Goal: Navigation & Orientation: Understand site structure

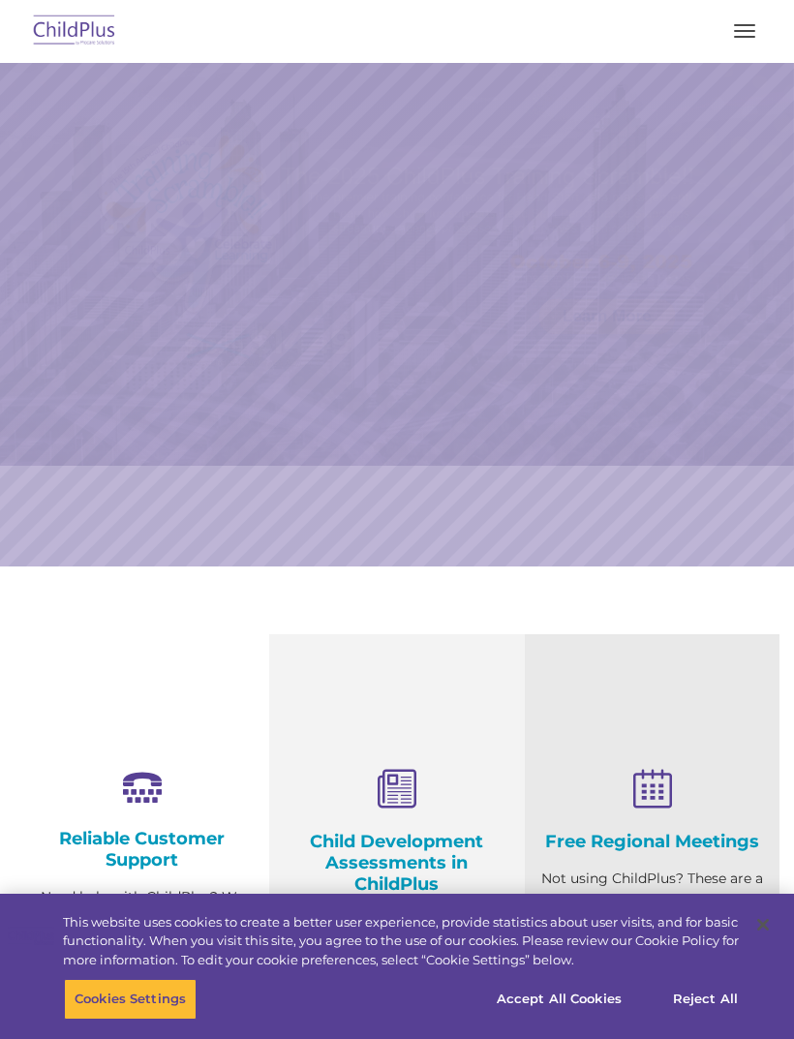
select select "MEDIUM"
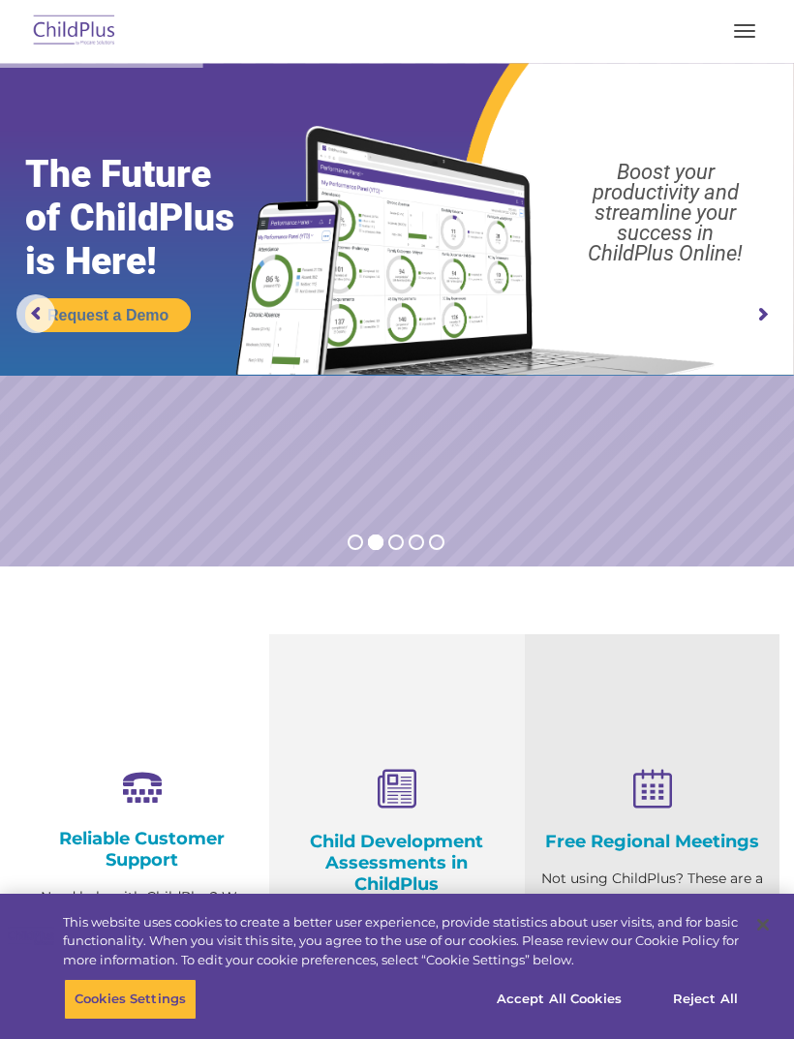
click at [67, 25] on img at bounding box center [74, 31] width 91 height 45
click at [76, 33] on img at bounding box center [74, 31] width 91 height 45
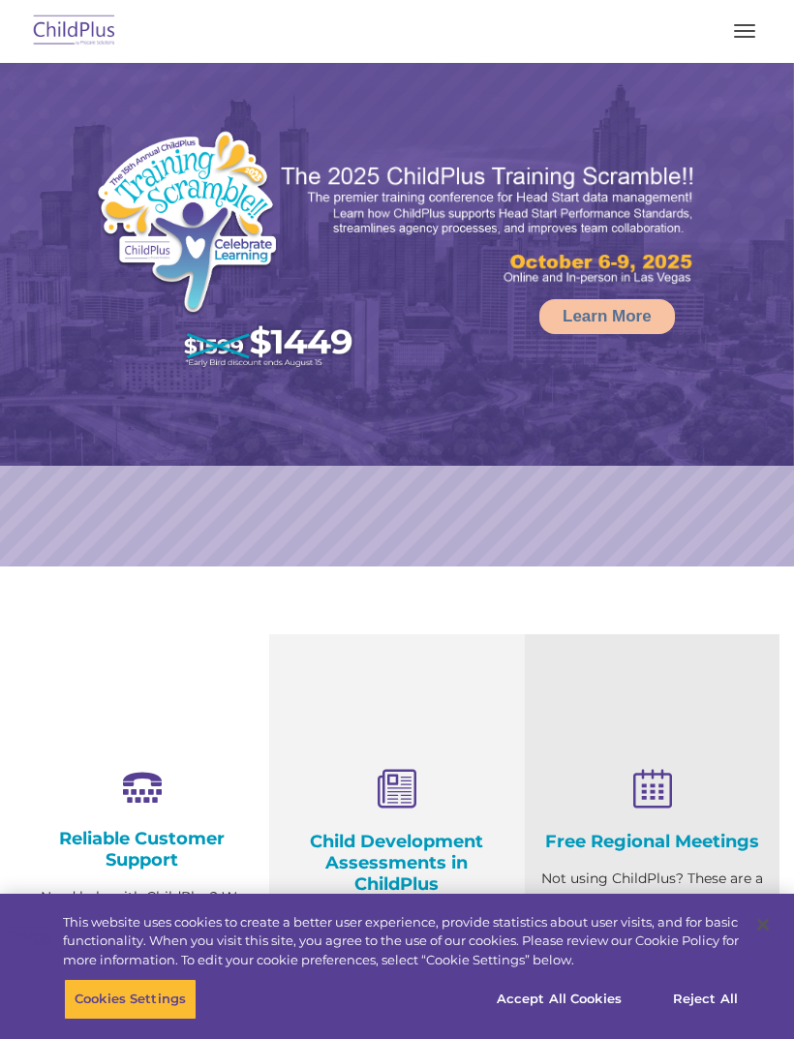
select select "MEDIUM"
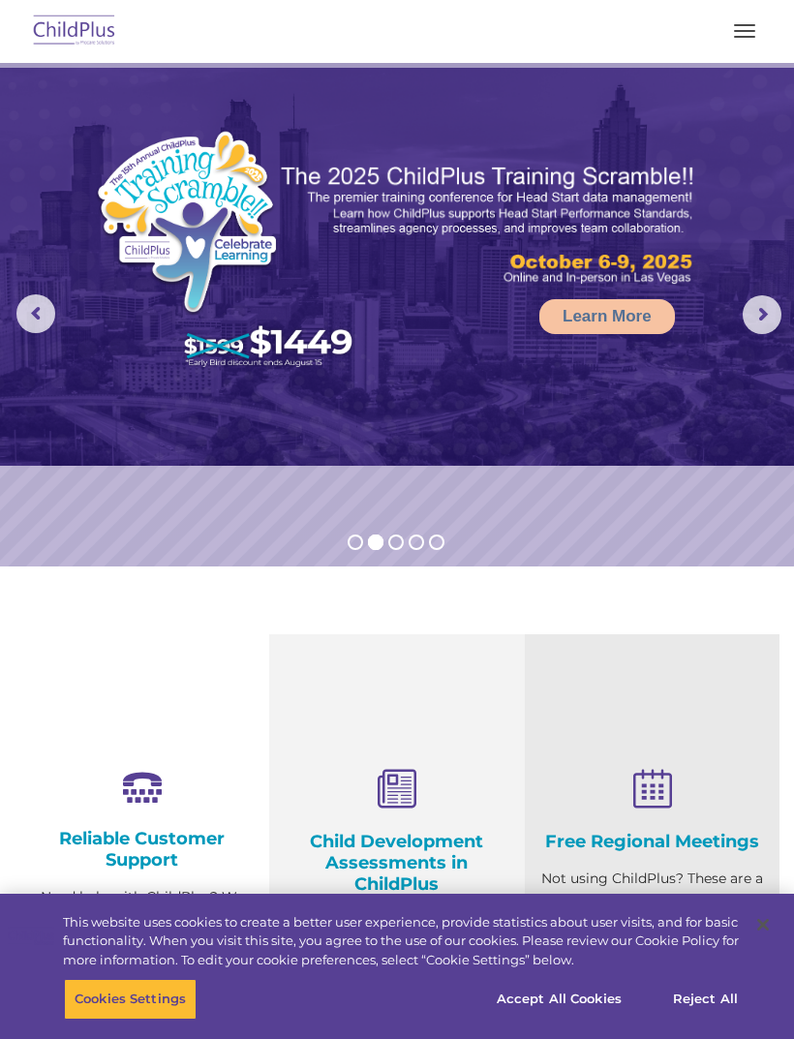
click at [763, 309] on rs-arrow at bounding box center [761, 314] width 39 height 39
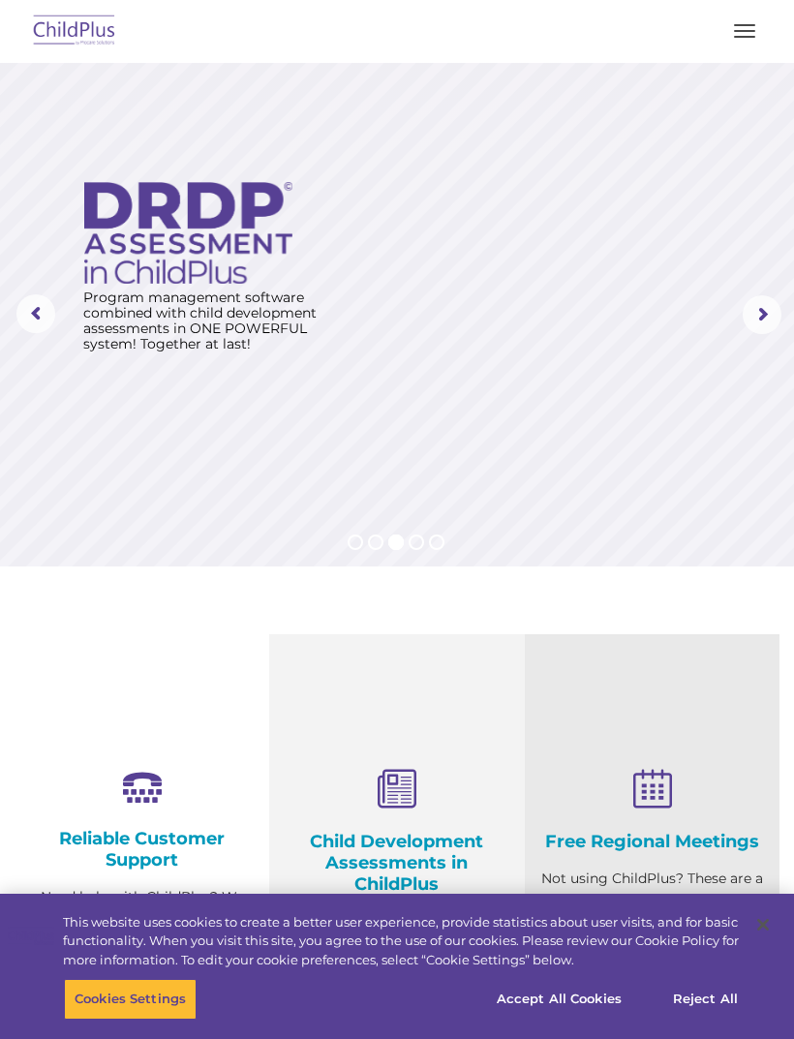
click at [779, 300] on rs-arrow at bounding box center [761, 314] width 39 height 39
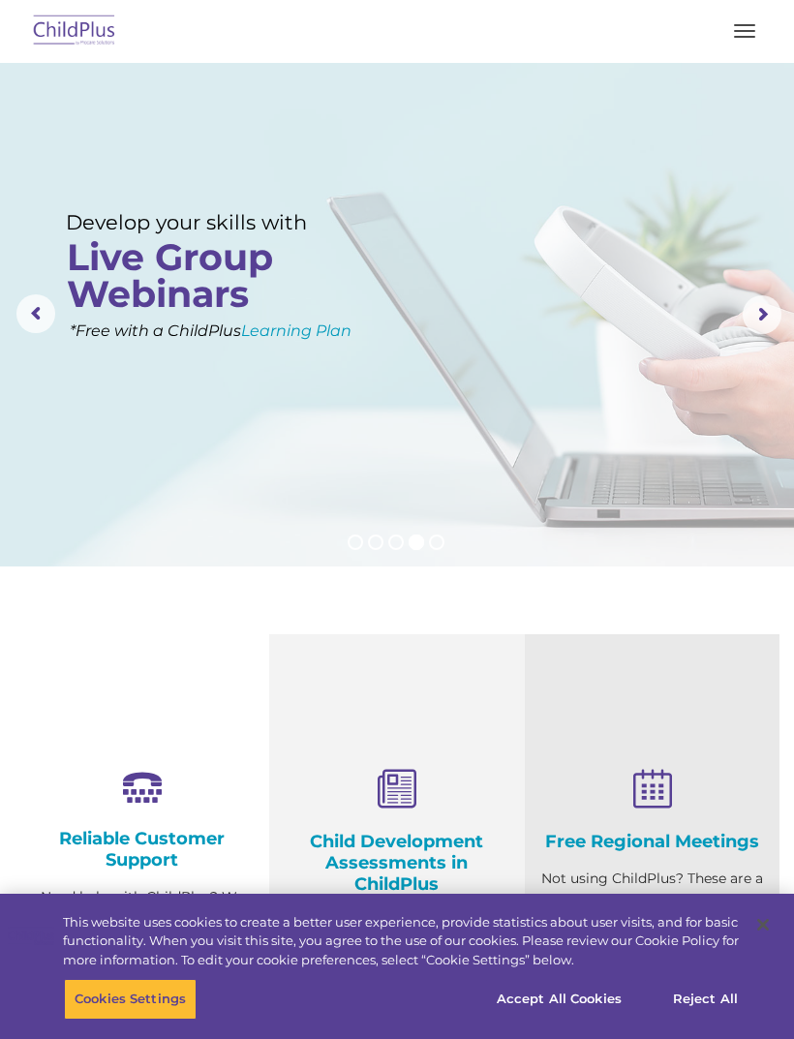
click at [767, 320] on rs-arrow at bounding box center [761, 314] width 39 height 39
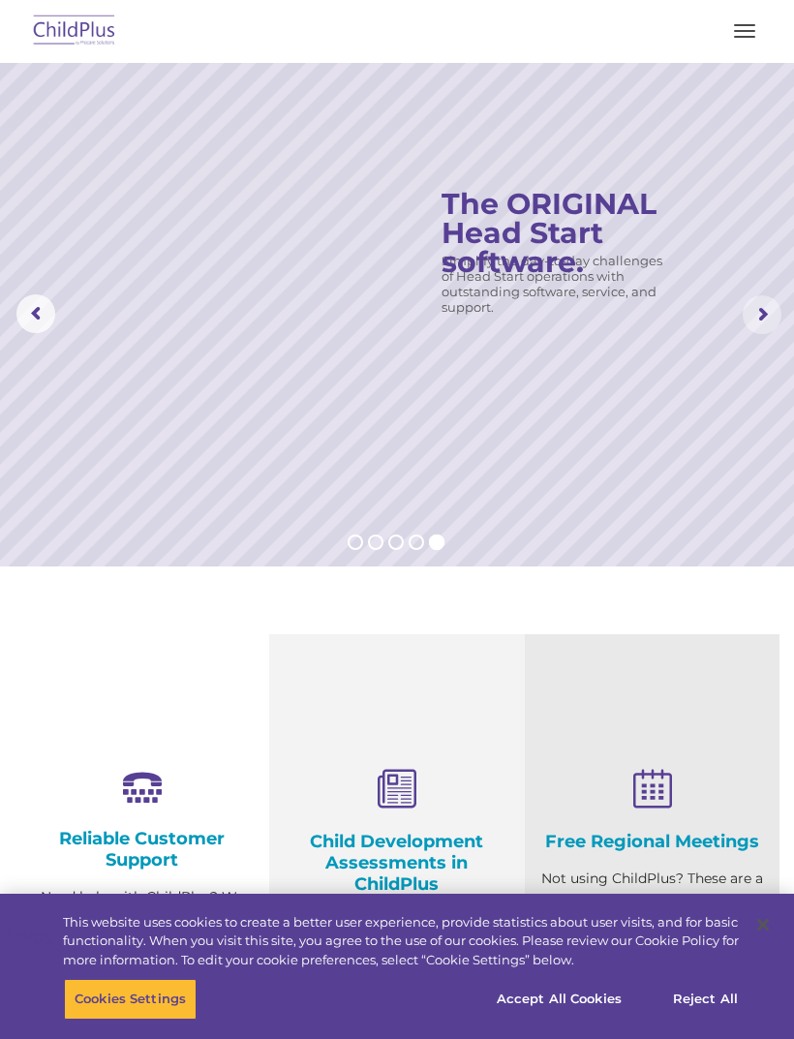
click at [756, 304] on rs-arrow at bounding box center [761, 314] width 39 height 39
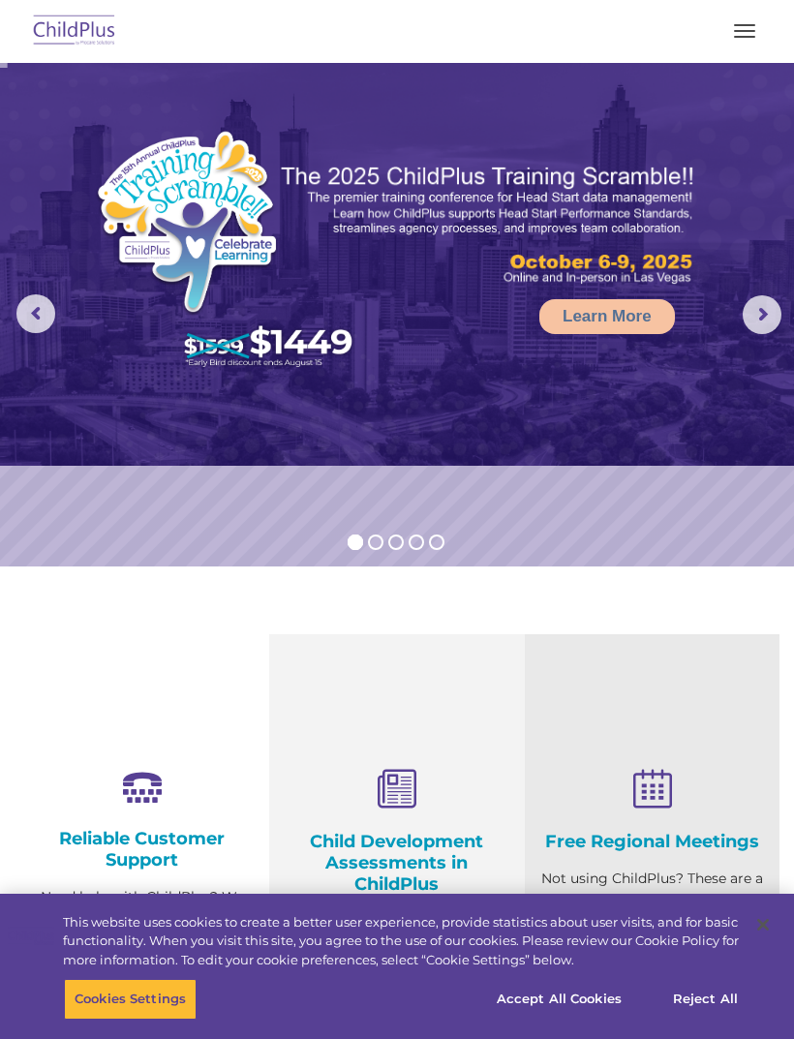
click at [769, 319] on rs-arrow at bounding box center [761, 314] width 39 height 39
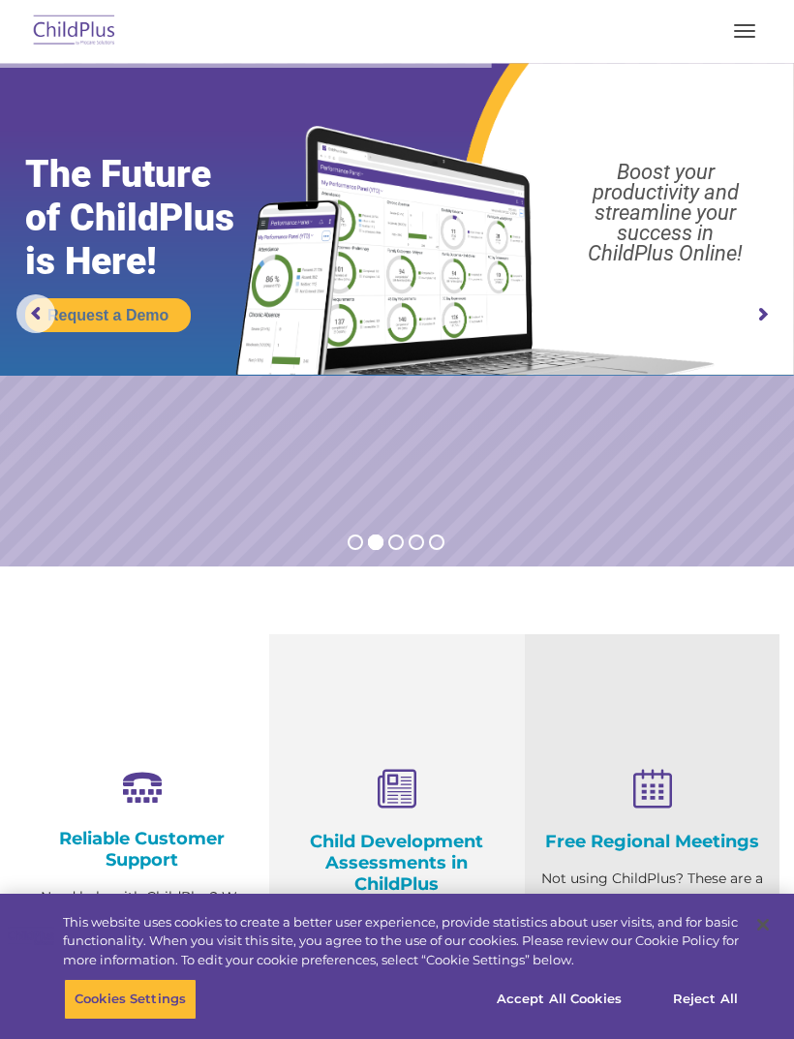
click at [400, 548] on rs-bullet at bounding box center [395, 541] width 15 height 15
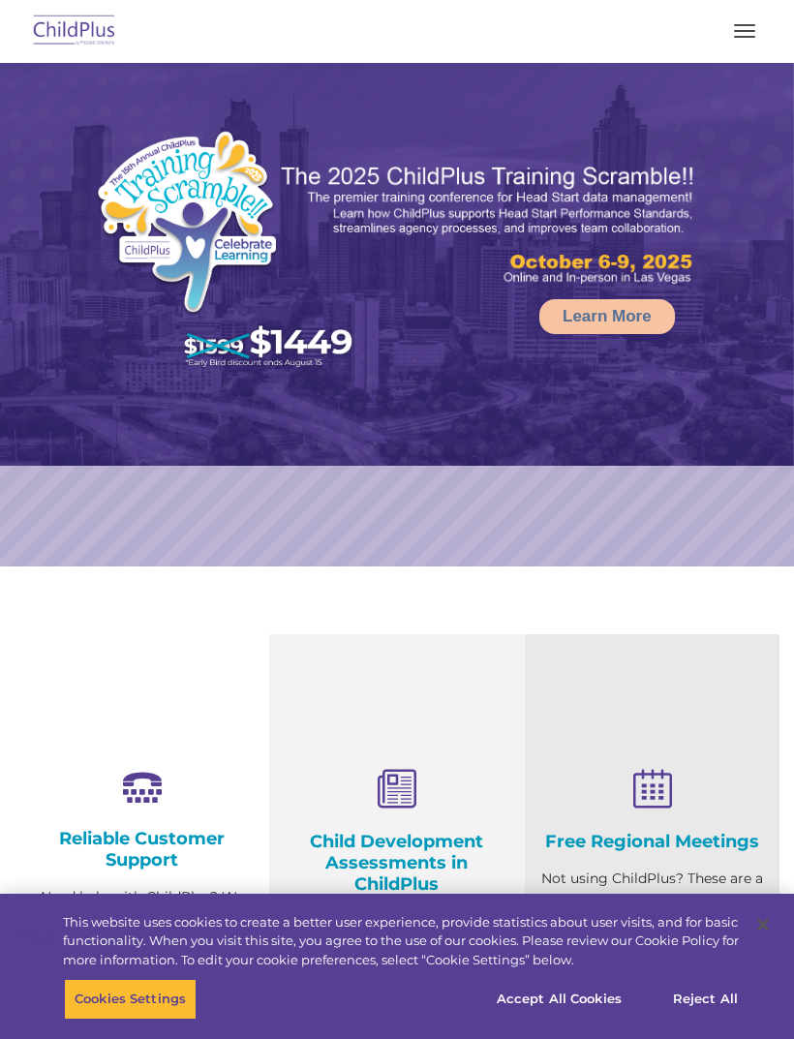
select select "MEDIUM"
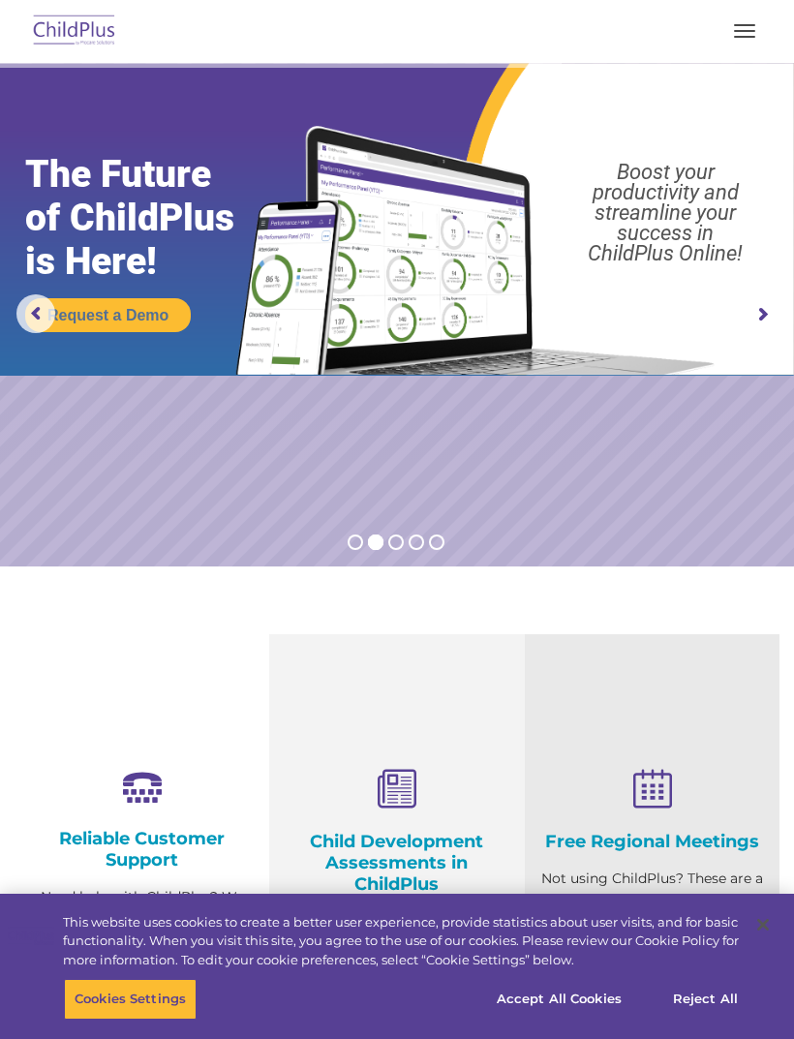
click at [740, 28] on button "button" at bounding box center [744, 30] width 41 height 31
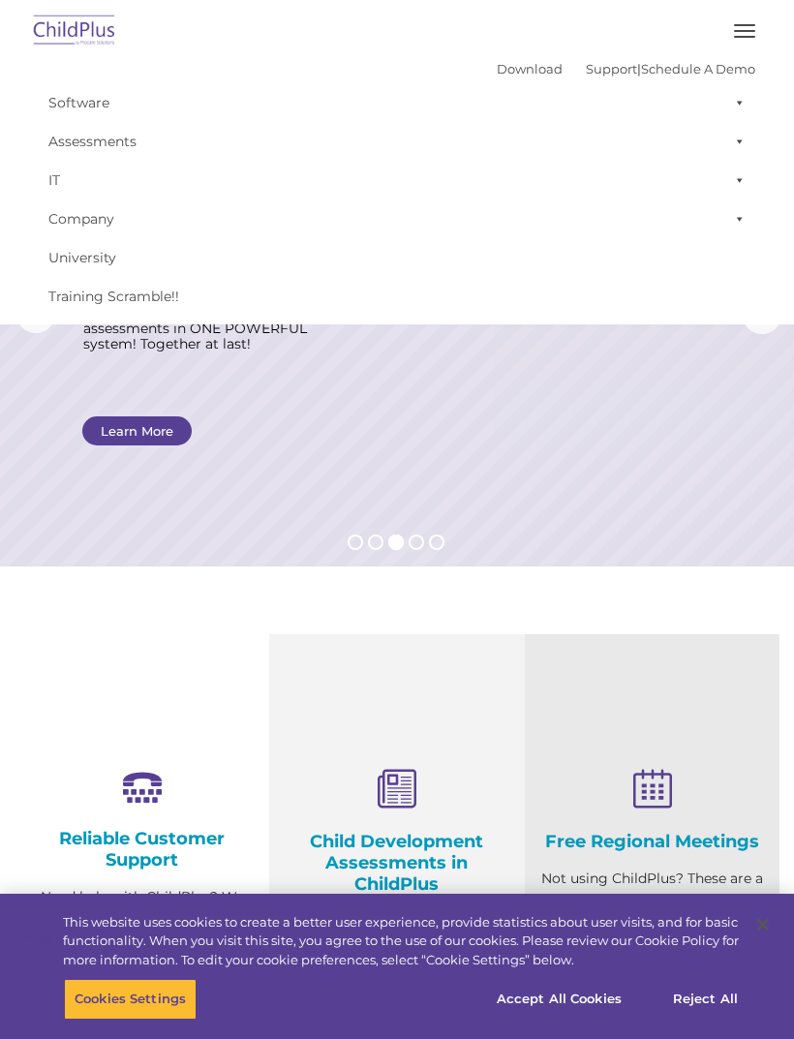
click at [727, 19] on button "button" at bounding box center [744, 30] width 41 height 31
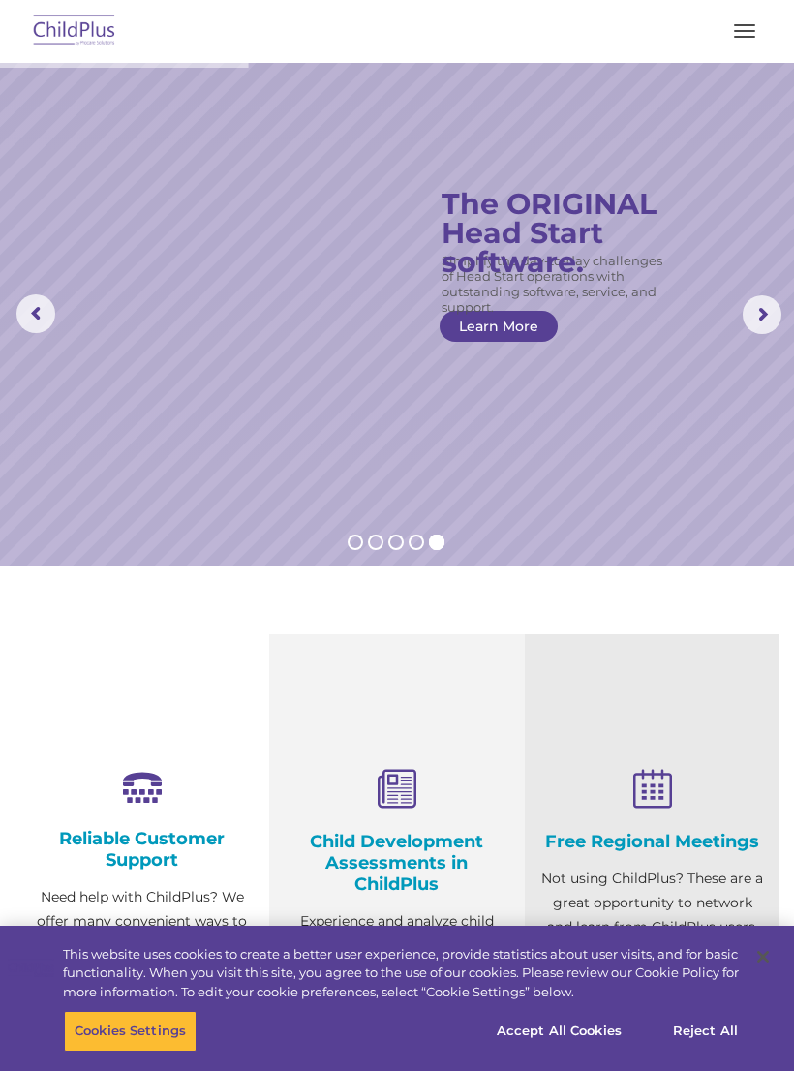
click at [731, 27] on button "button" at bounding box center [744, 30] width 41 height 31
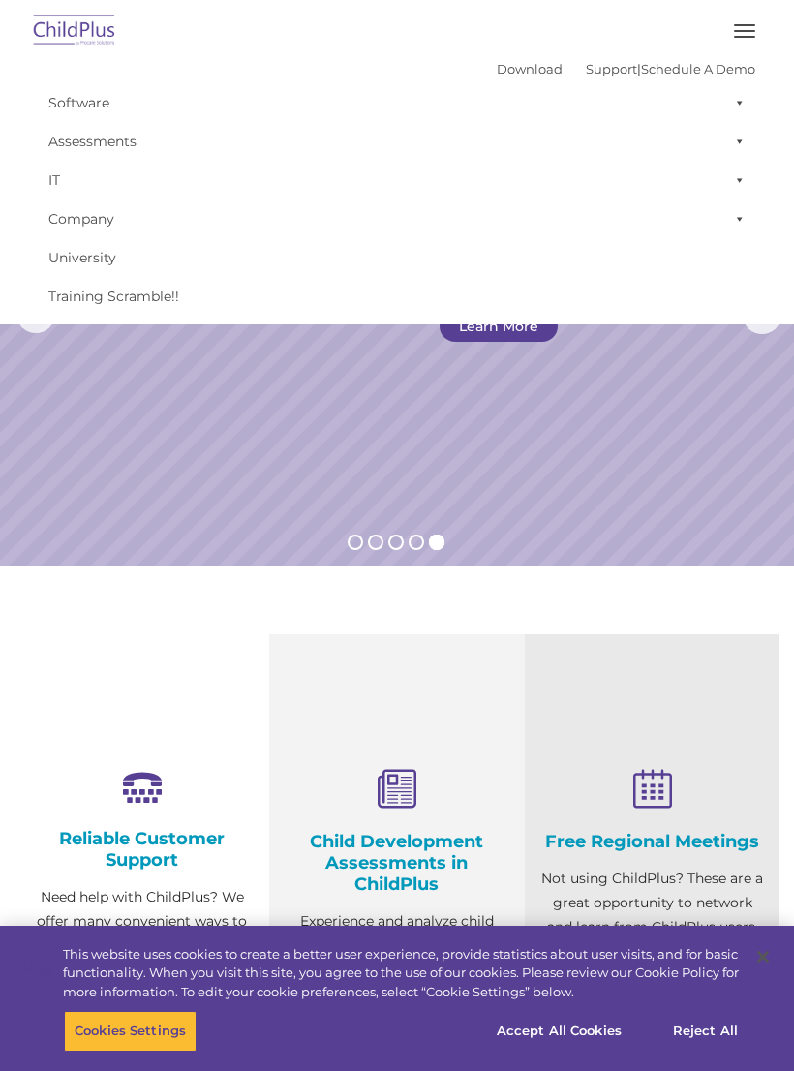
click at [744, 221] on span at bounding box center [735, 218] width 19 height 39
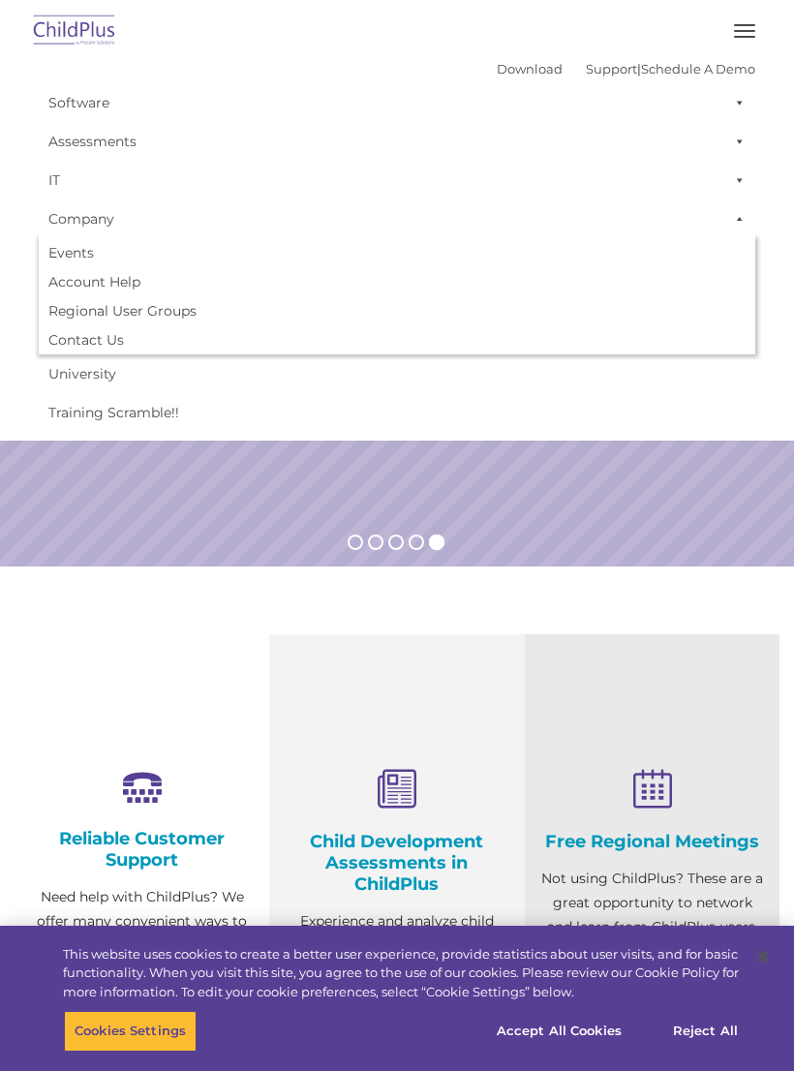
click at [738, 183] on span at bounding box center [735, 180] width 19 height 39
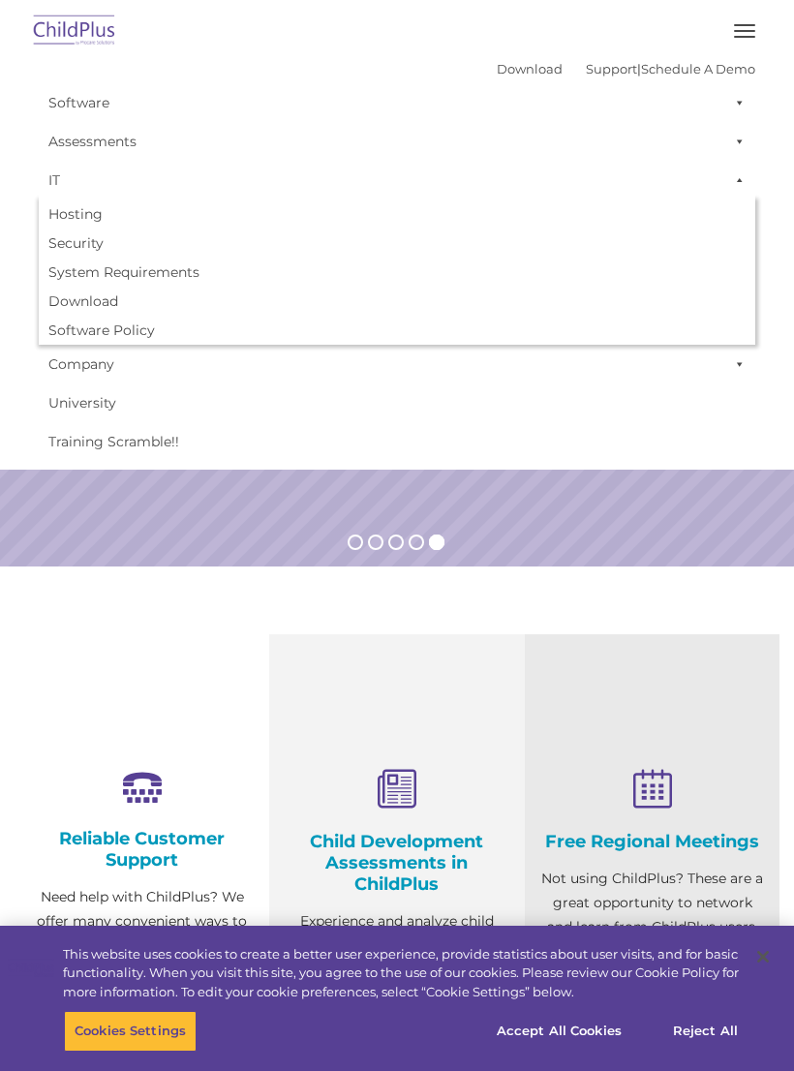
click at [739, 136] on span at bounding box center [735, 141] width 19 height 39
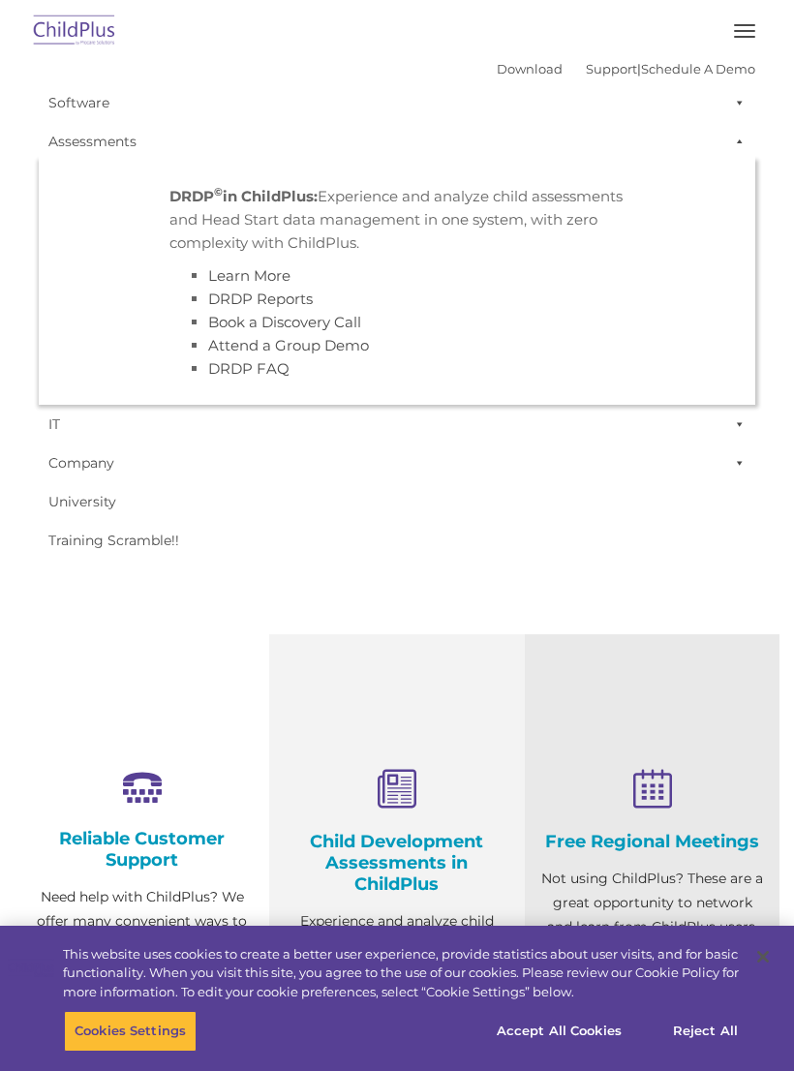
click at [736, 102] on span at bounding box center [735, 102] width 19 height 39
